Goal: Find contact information: Find contact information

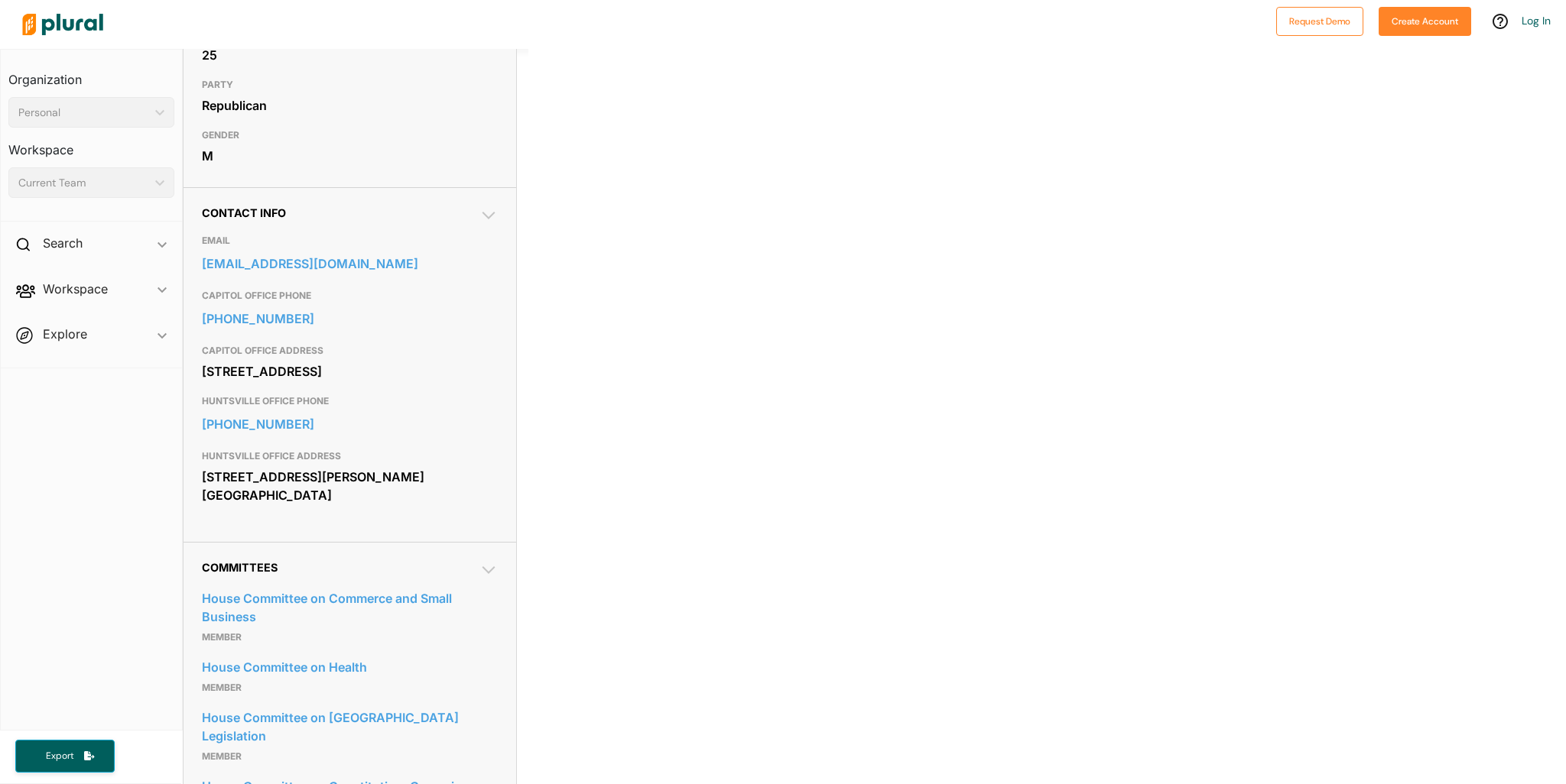
scroll to position [431, 0]
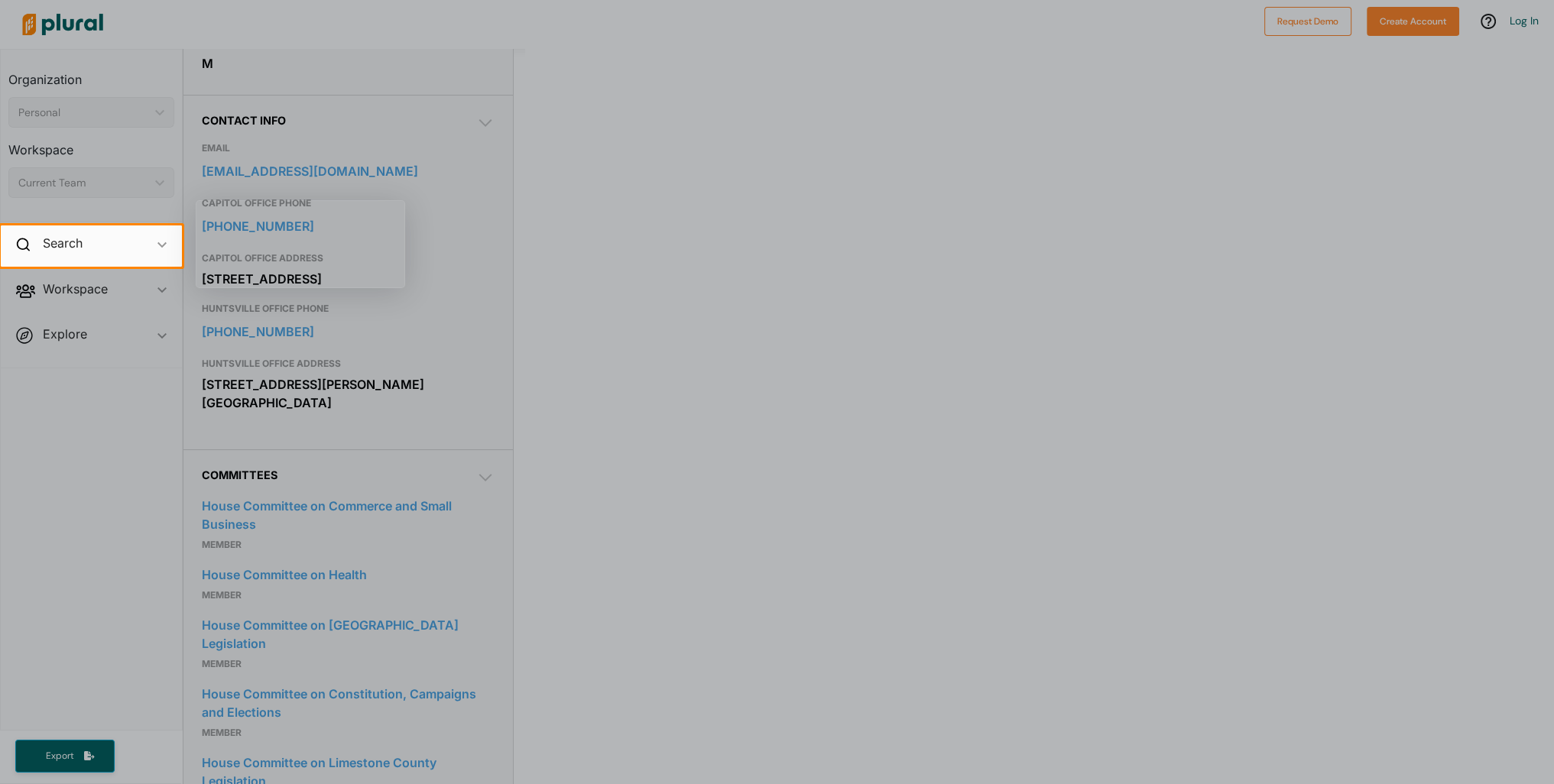
click at [205, 399] on div at bounding box center [777, 525] width 1554 height 517
drag, startPoint x: 409, startPoint y: 397, endPoint x: 289, endPoint y: 402, distance: 120.1
click at [289, 402] on div at bounding box center [777, 525] width 1554 height 517
click at [288, 404] on div at bounding box center [777, 525] width 1554 height 517
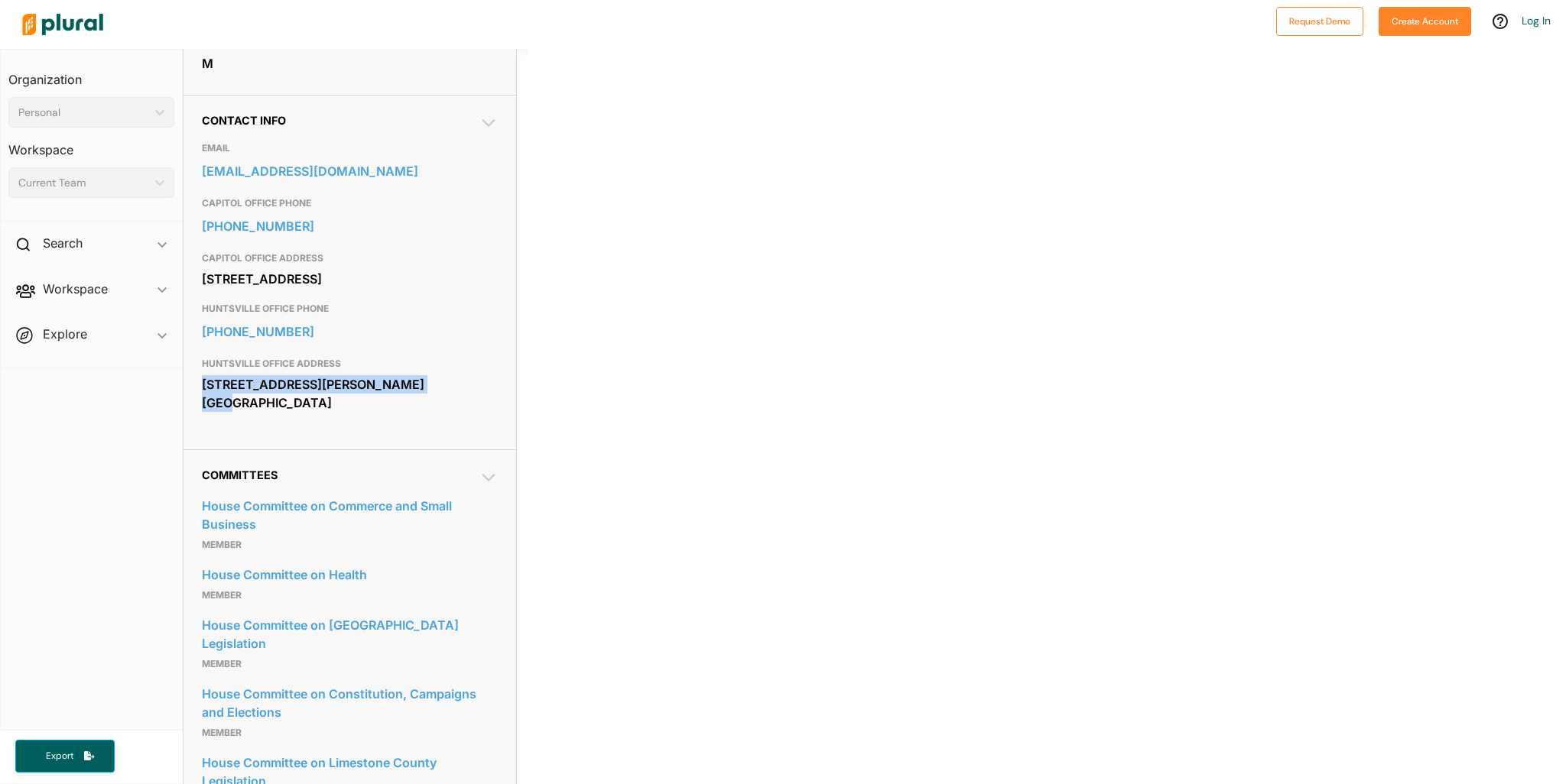
drag, startPoint x: 202, startPoint y: 402, endPoint x: 416, endPoint y: 402, distance: 214.0
click at [416, 402] on div "[STREET_ADDRESS][PERSON_NAME] [GEOGRAPHIC_DATA]" at bounding box center [350, 393] width 296 height 41
drag, startPoint x: 352, startPoint y: 411, endPoint x: 342, endPoint y: 397, distance: 17.2
click at [342, 397] on div "[STREET_ADDRESS][PERSON_NAME] [GEOGRAPHIC_DATA]" at bounding box center [350, 393] width 296 height 41
drag, startPoint x: 406, startPoint y: 402, endPoint x: 214, endPoint y: 402, distance: 192.0
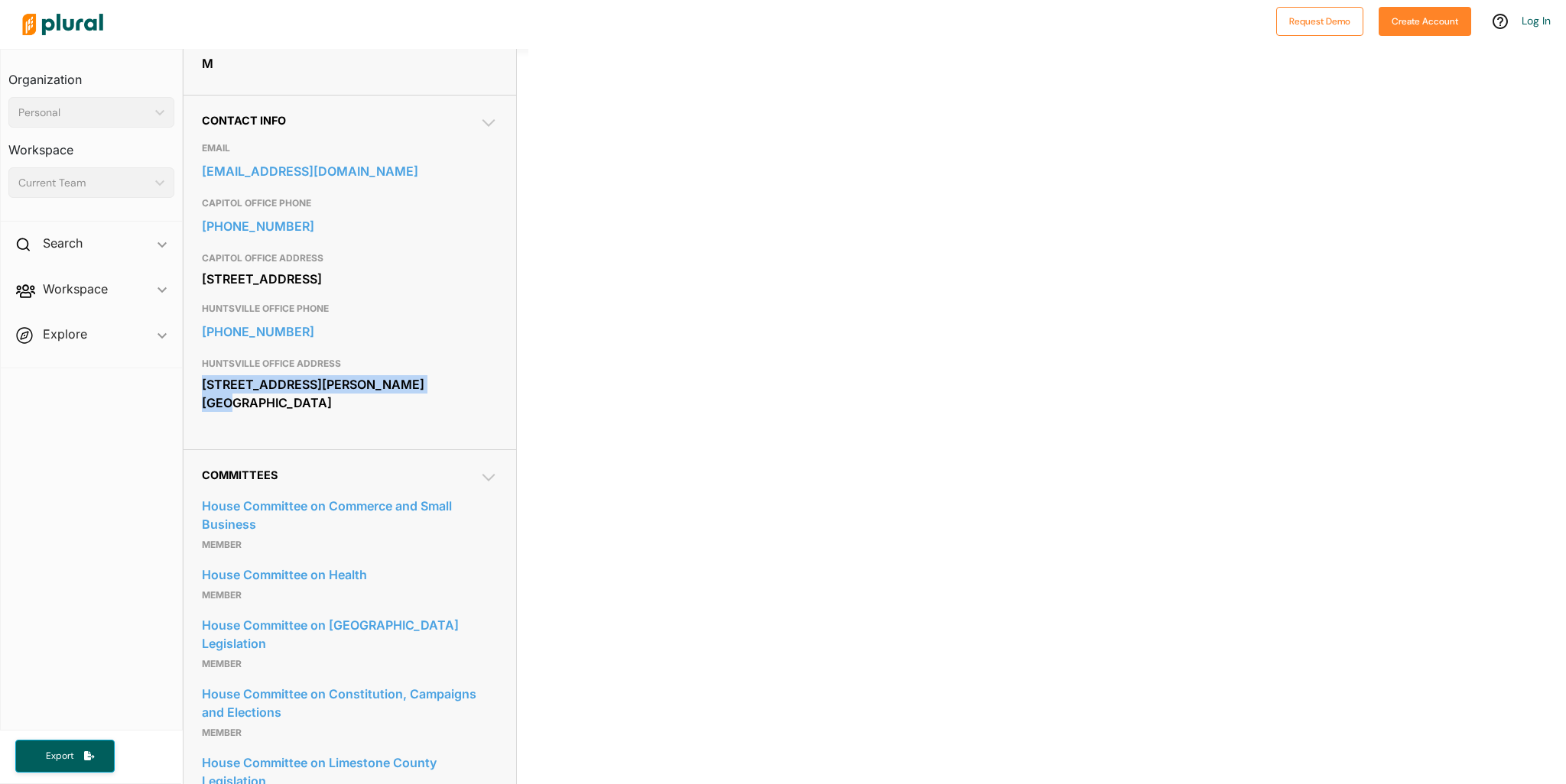
click at [190, 402] on div "Contact Info EMAIL [EMAIL_ADDRESS][DOMAIN_NAME] CAPITOL OFFICE PHONE [PHONE_NUM…" at bounding box center [350, 272] width 332 height 355
copy div "[STREET_ADDRESS][PERSON_NAME] Suite D"
